Goal: Information Seeking & Learning: Learn about a topic

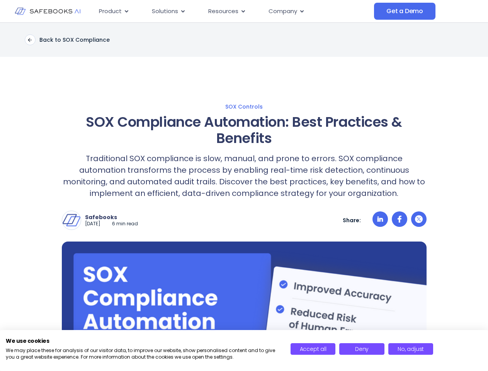
click at [244, 185] on p "Traditional SOX compliance is slow, manual, and prone to errors. SOX compliance…" at bounding box center [244, 176] width 365 height 46
click at [126, 11] on icon "Menu" at bounding box center [126, 11] width 3 height 2
click at [182, 11] on icon "Menu" at bounding box center [182, 11] width 3 height 2
click at [242, 11] on icon "Menu" at bounding box center [242, 11] width 3 height 2
click at [301, 11] on icon "Menu" at bounding box center [301, 11] width 3 height 2
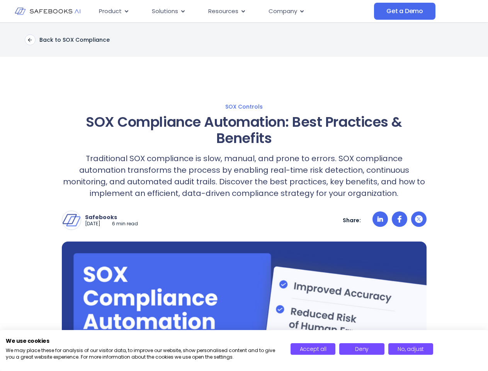
click at [244, 197] on p "Traditional SOX compliance is slow, manual, and prone to errors. SOX compliance…" at bounding box center [244, 176] width 365 height 46
click at [71, 220] on img at bounding box center [71, 220] width 19 height 19
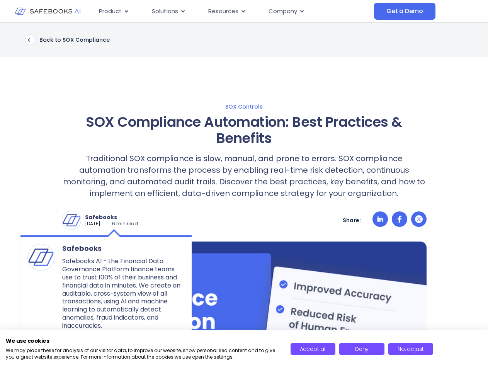
click at [118, 217] on p "Safebooks" at bounding box center [111, 217] width 53 height 7
click at [380, 220] on icon at bounding box center [380, 218] width 6 height 5
click at [399, 220] on icon at bounding box center [400, 219] width 4 height 7
